Goal: Information Seeking & Learning: Learn about a topic

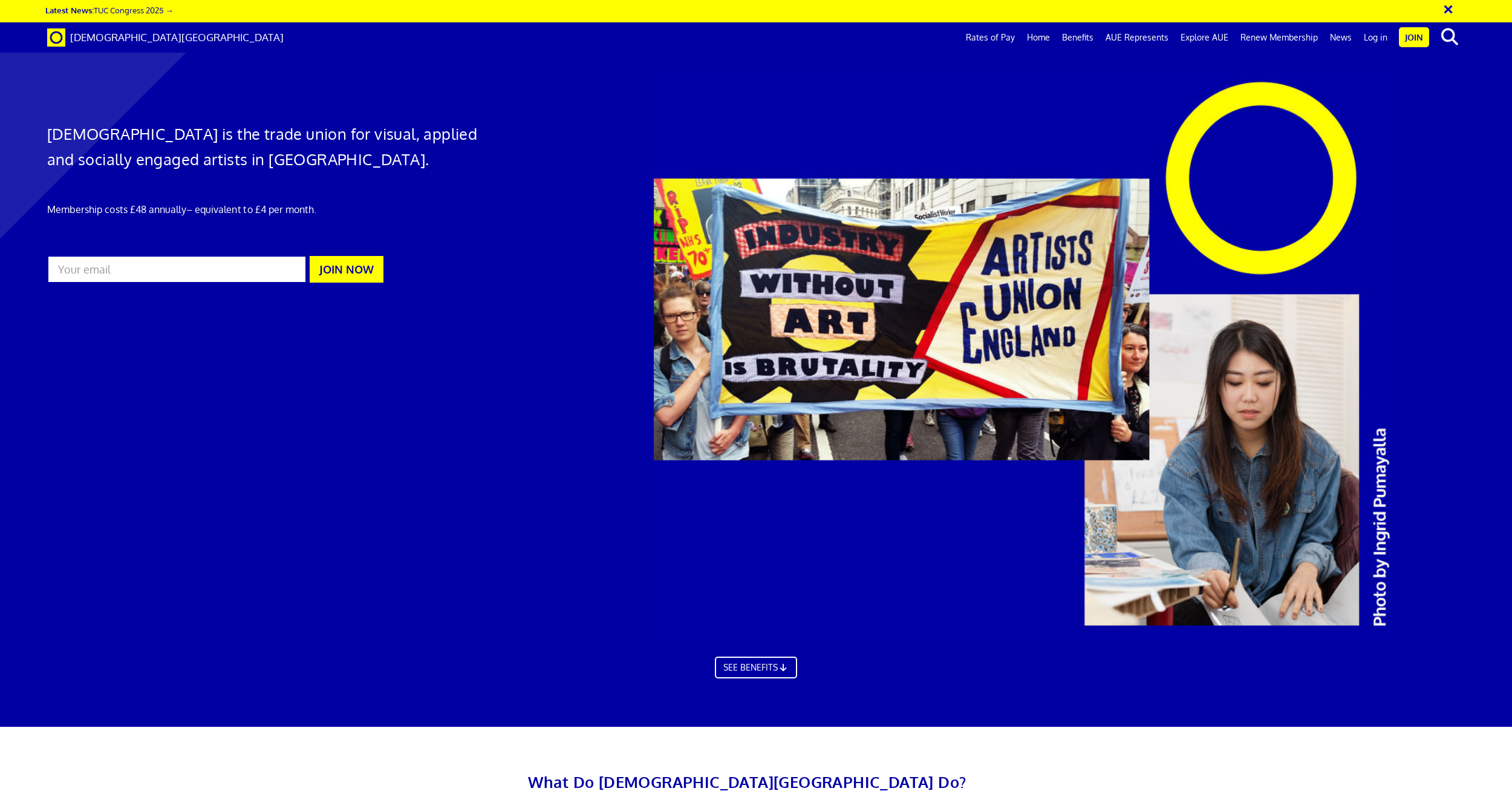
scroll to position [0, 33]
click at [1083, 36] on link "Benefits" at bounding box center [1077, 37] width 44 height 30
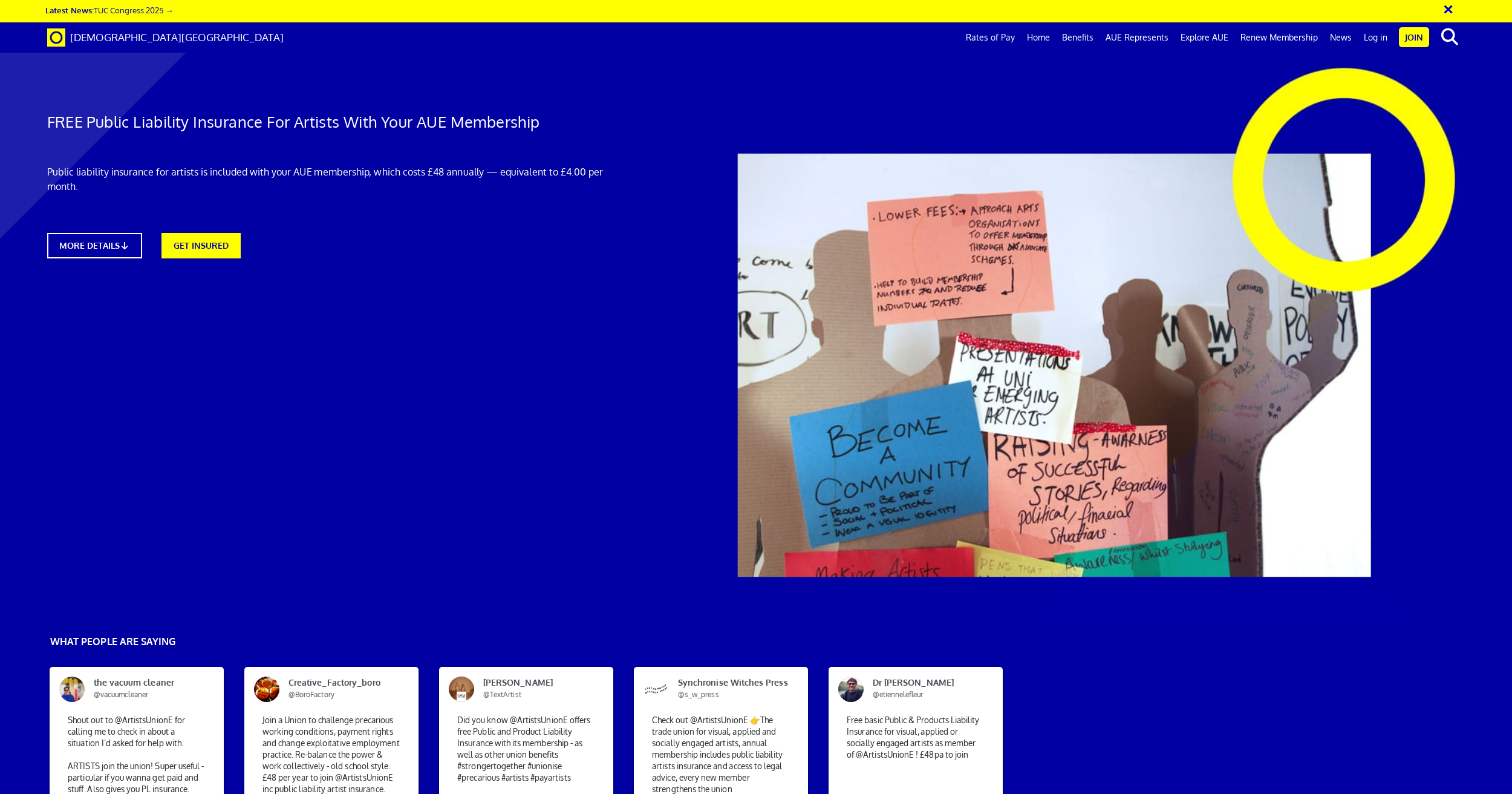
scroll to position [673, 0]
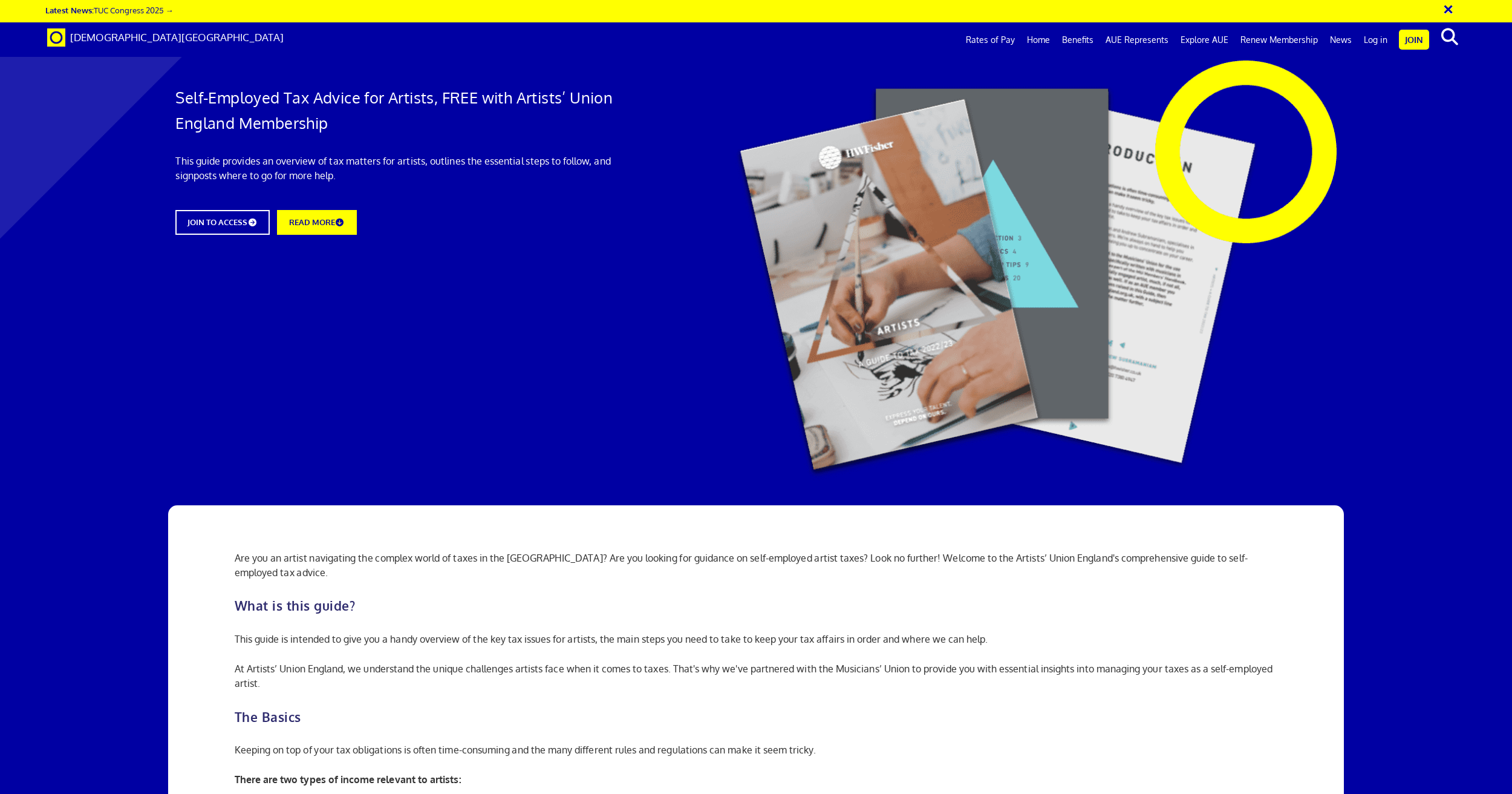
scroll to position [896, 19]
click at [1094, 37] on link "Benefits" at bounding box center [1077, 39] width 44 height 30
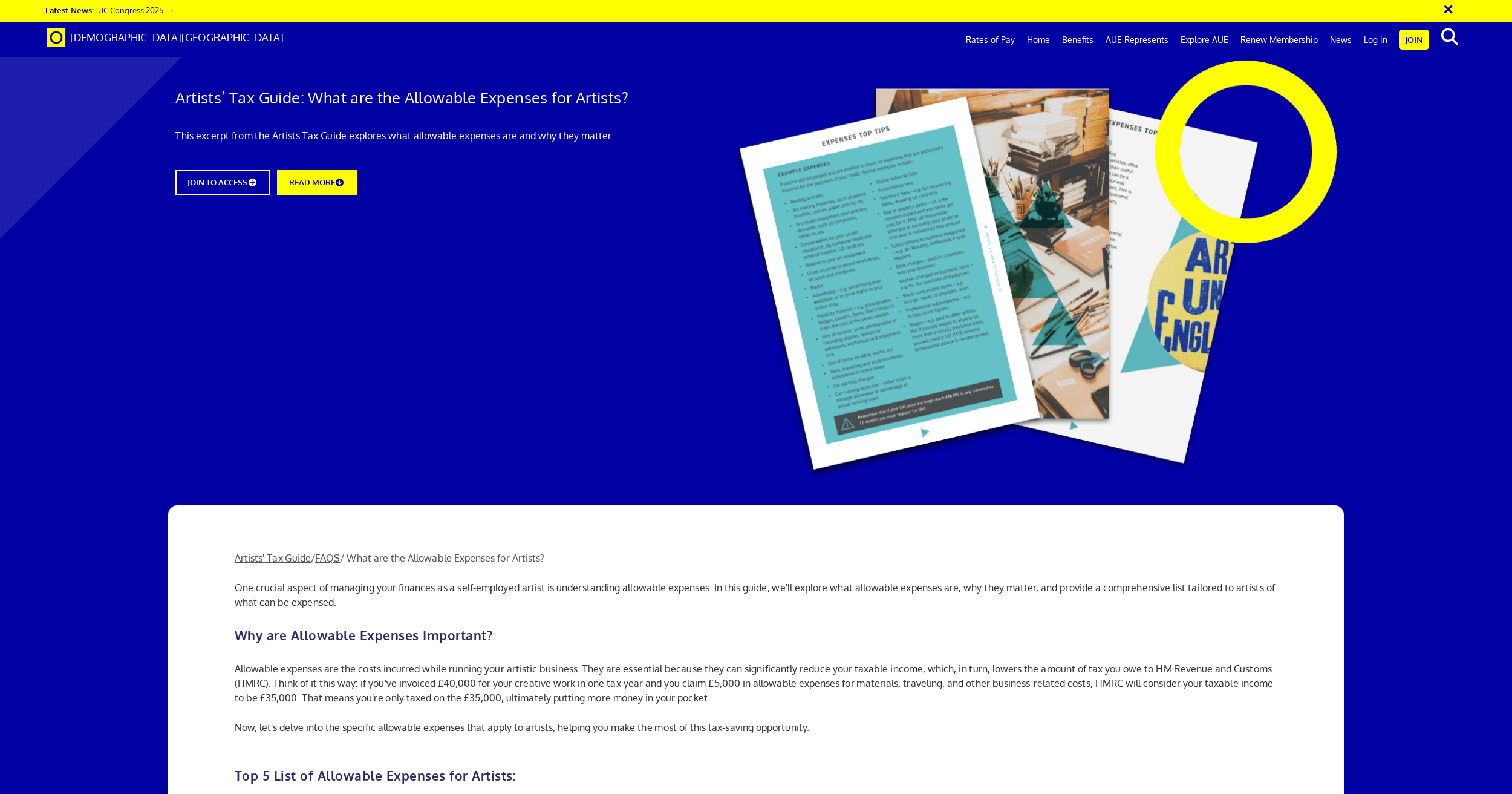
scroll to position [0, 19]
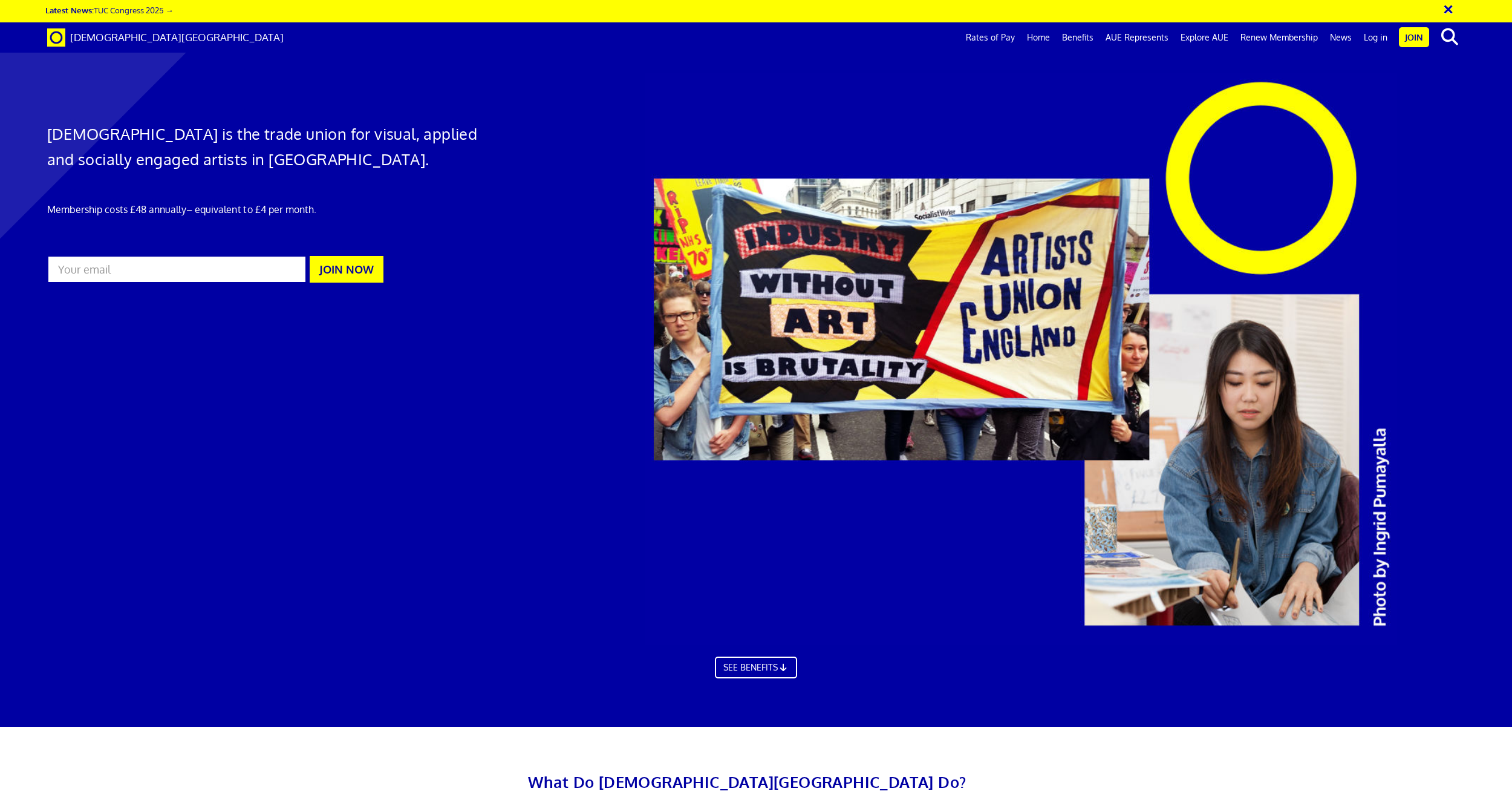
scroll to position [0, 33]
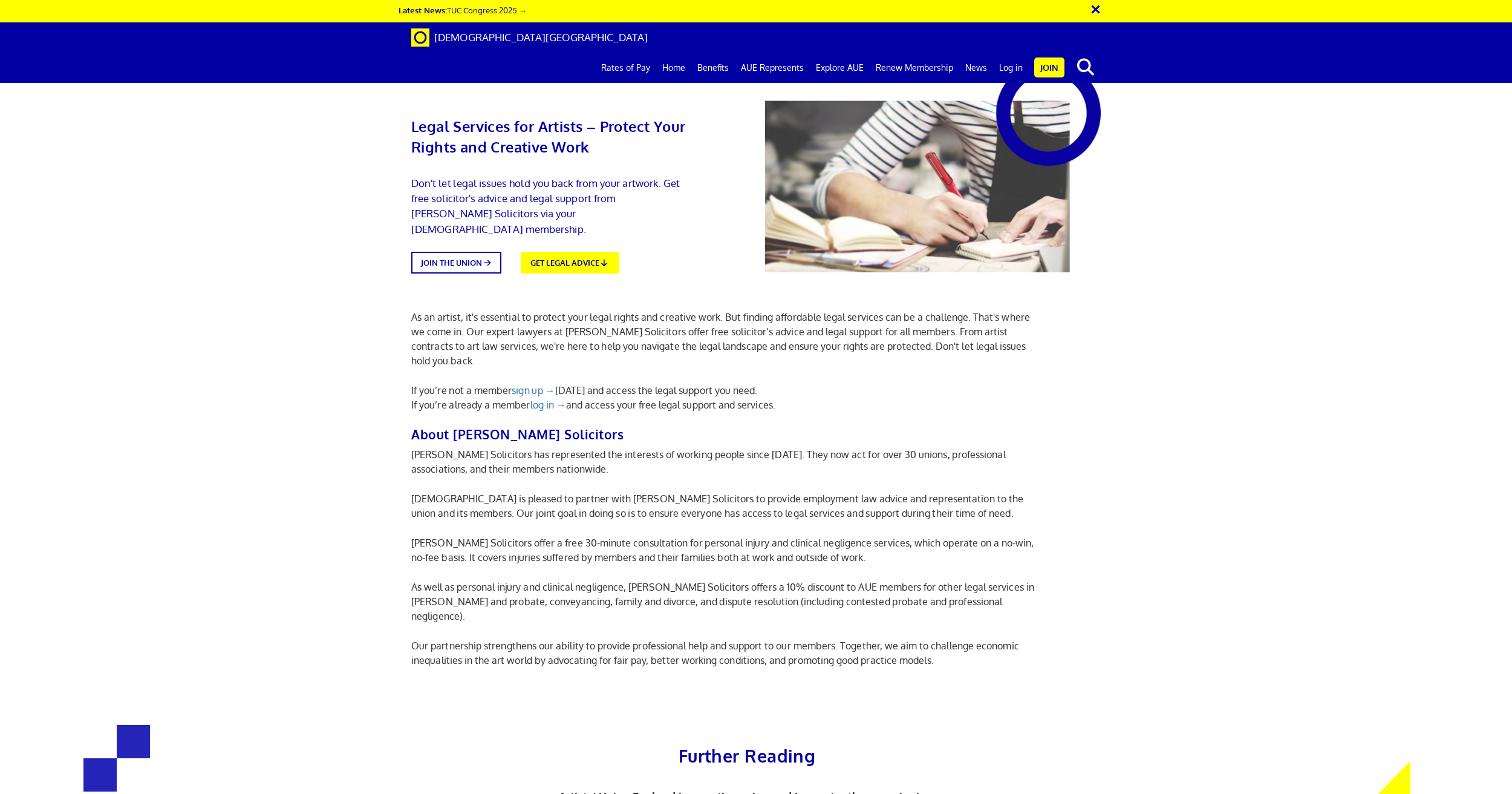
scroll to position [731, 19]
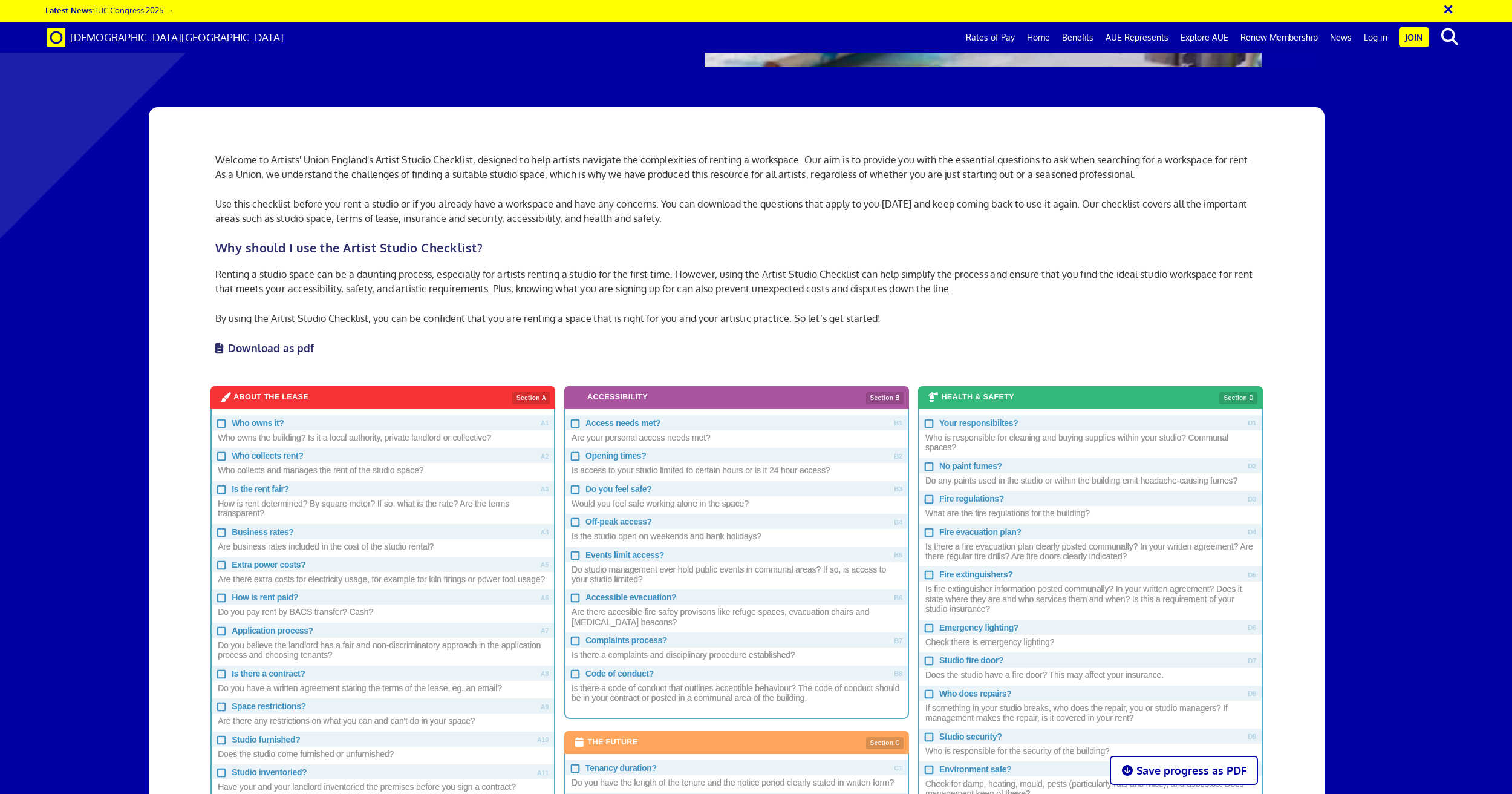
scroll to position [551, 19]
